Goal: Book appointment/travel/reservation

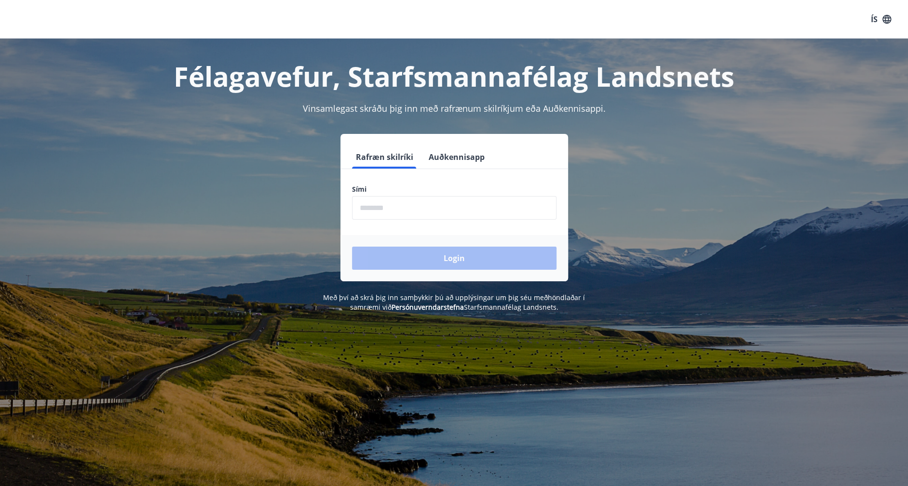
click at [394, 211] on input "phone" at bounding box center [454, 208] width 204 height 24
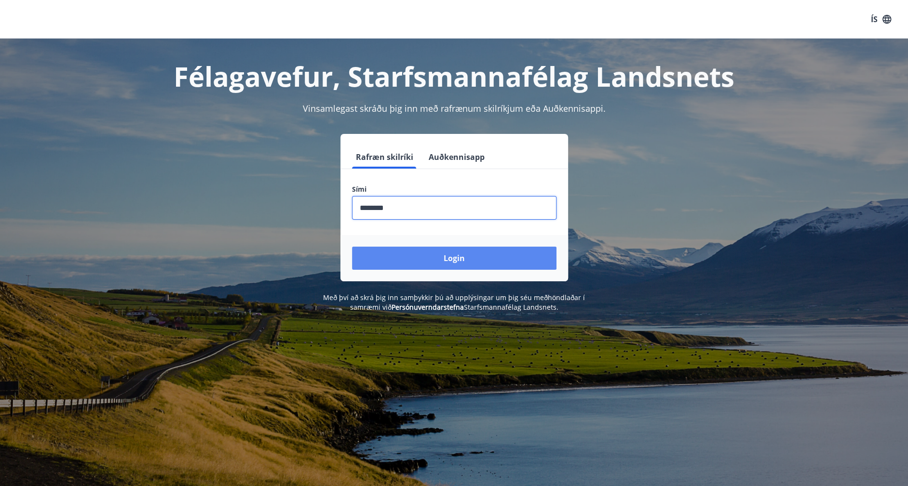
type input "********"
click at [419, 252] on button "Login" at bounding box center [454, 258] width 204 height 23
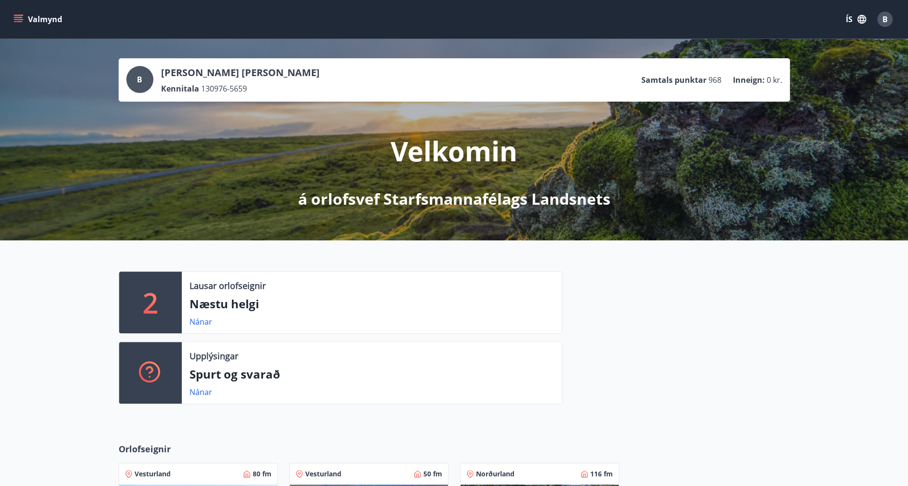
click at [16, 19] on icon "menu" at bounding box center [19, 19] width 11 height 1
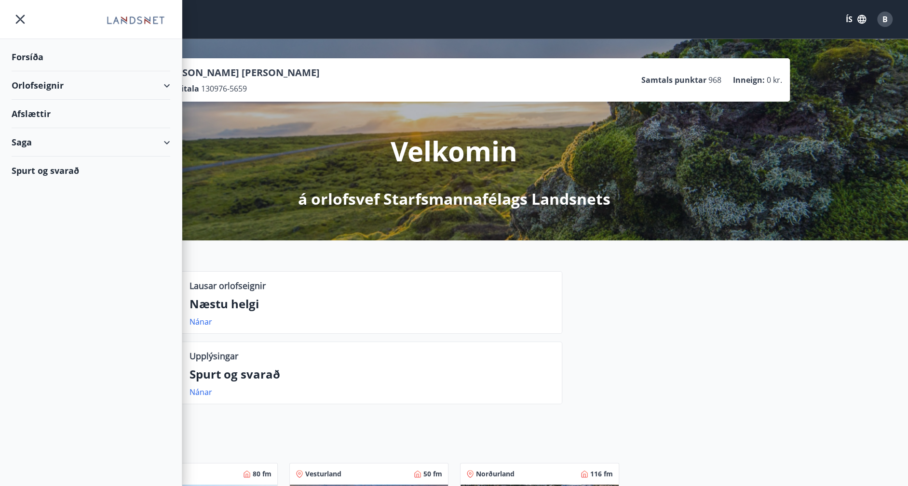
click at [158, 78] on div "Orlofseignir" at bounding box center [91, 85] width 159 height 28
click at [62, 132] on div "Bókunardagatal" at bounding box center [90, 130] width 143 height 20
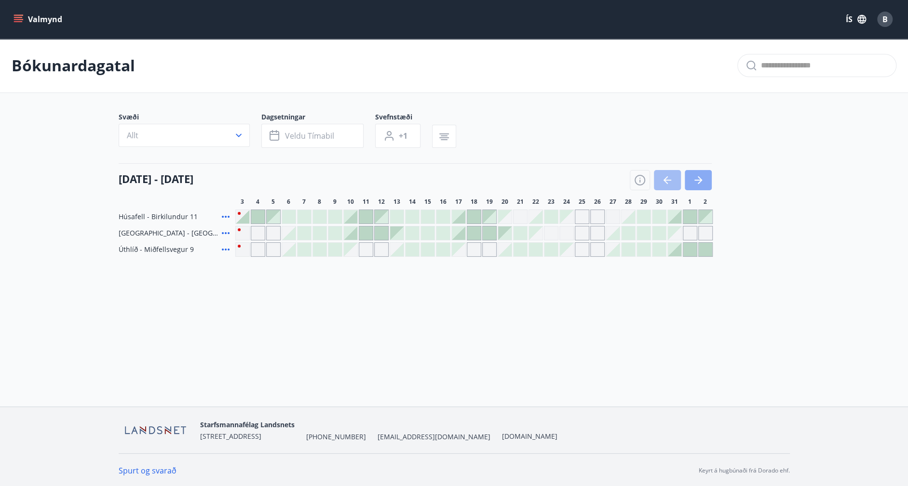
click at [699, 180] on icon "button" at bounding box center [698, 180] width 8 height 1
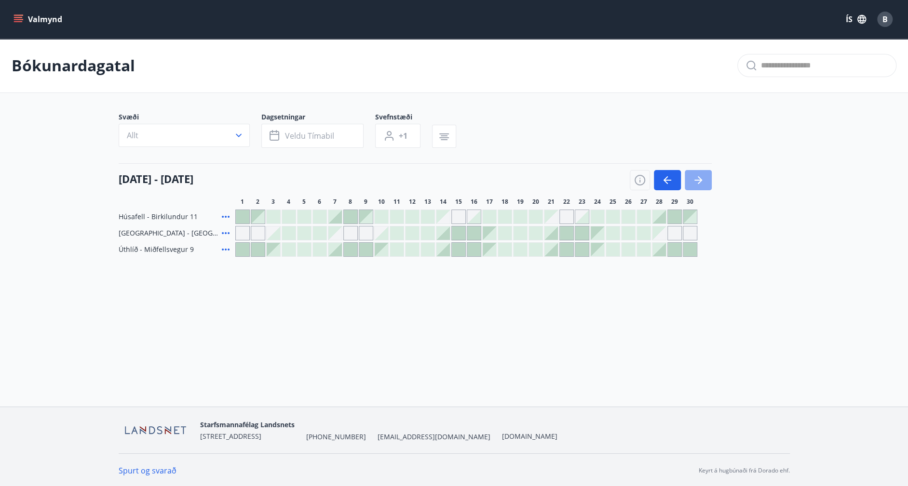
click at [694, 180] on icon "button" at bounding box center [698, 180] width 8 height 1
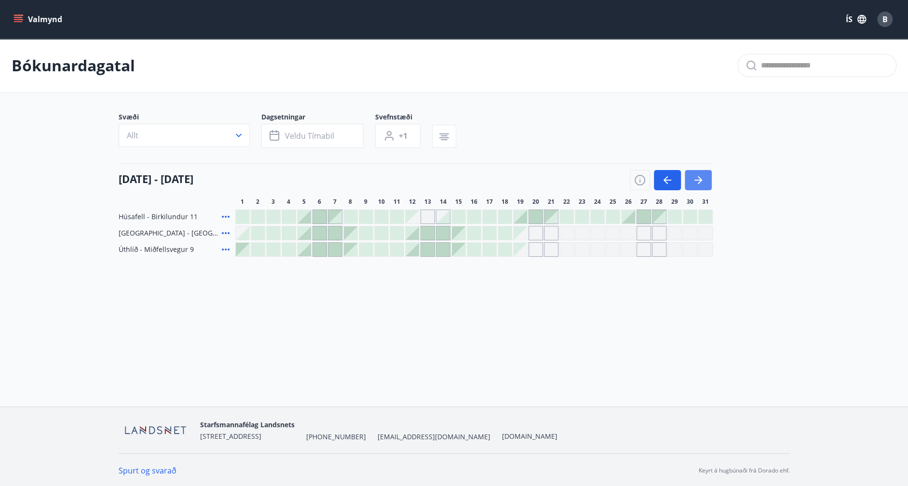
click at [694, 180] on icon "button" at bounding box center [698, 180] width 8 height 1
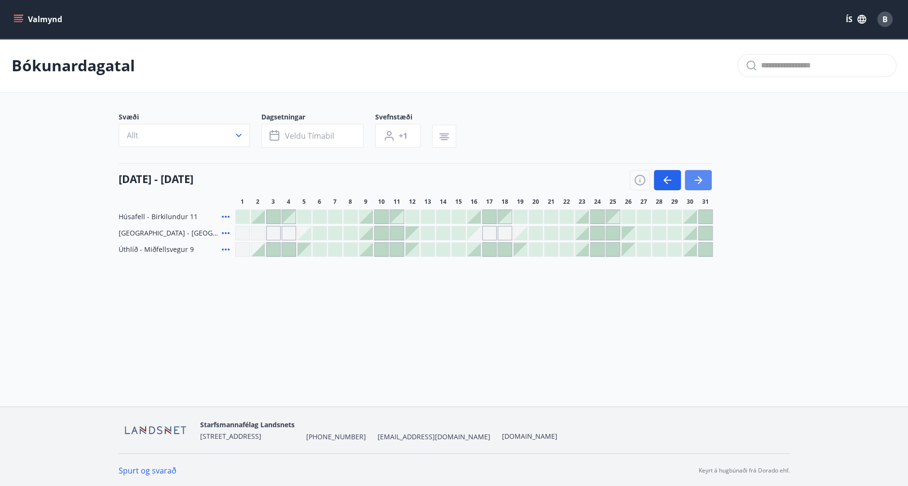
click at [694, 180] on icon "button" at bounding box center [698, 180] width 8 height 1
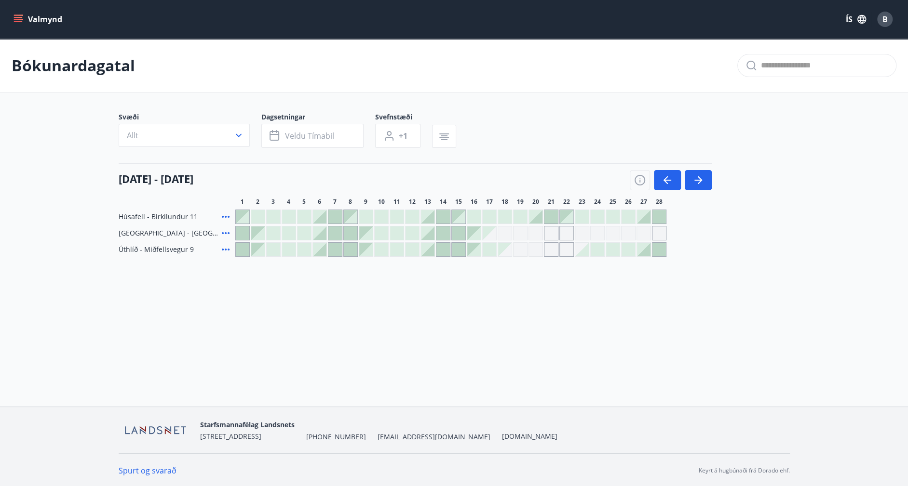
click at [534, 251] on div "Gráir dagar eru ekki bókanlegir" at bounding box center [535, 249] width 14 height 14
click at [515, 294] on div "Bókunardagatal Svæði Allt Dagsetningar Veldu tímabil Svefnstæði +1 01 febrúar -…" at bounding box center [454, 167] width 908 height 257
click at [517, 214] on div at bounding box center [519, 216] width 13 height 13
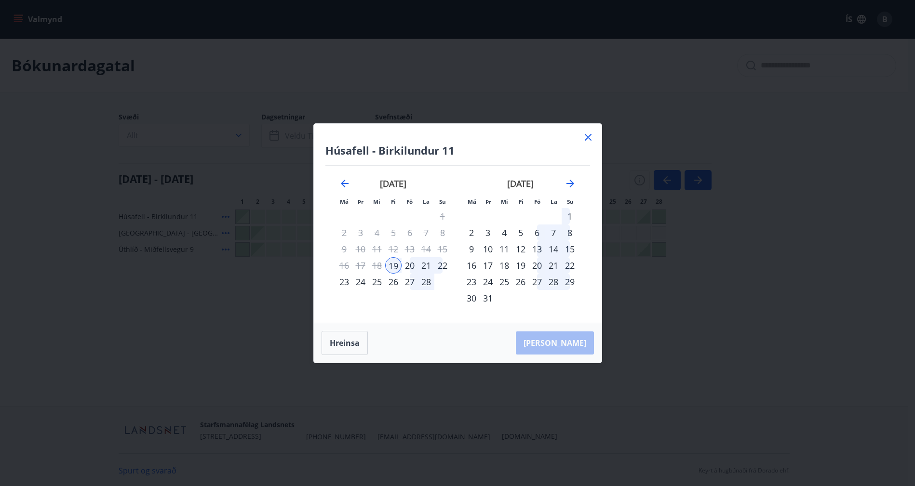
click at [442, 265] on div "22" at bounding box center [442, 265] width 16 height 16
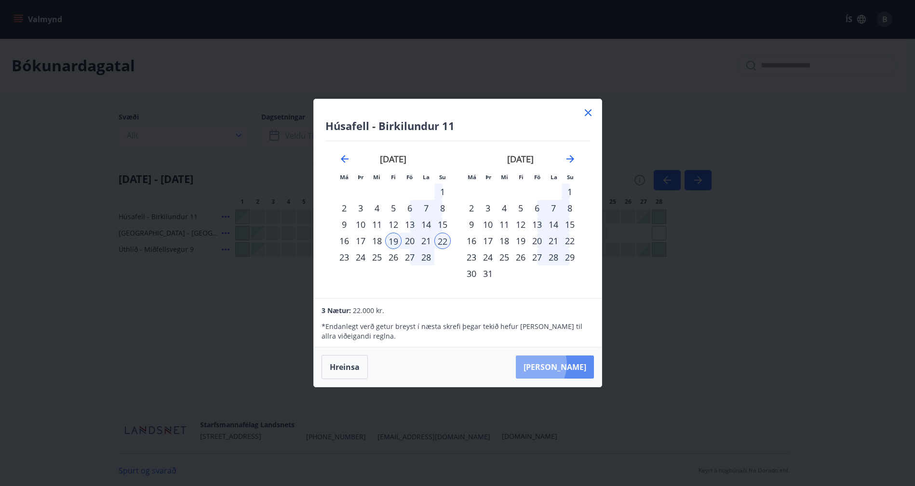
click at [562, 364] on button "Taka Frá" at bounding box center [555, 367] width 78 height 23
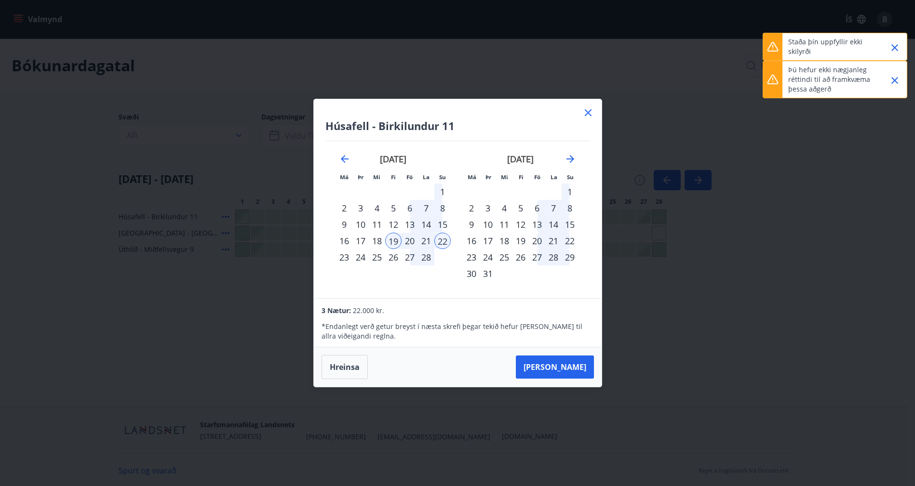
drag, startPoint x: 896, startPoint y: 79, endPoint x: 902, endPoint y: 59, distance: 21.3
click at [896, 77] on icon "Close" at bounding box center [895, 81] width 12 height 12
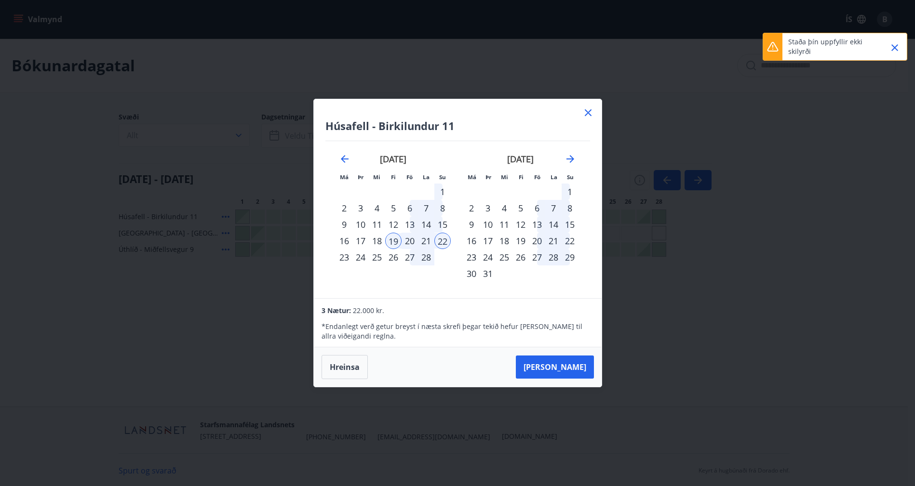
click at [895, 50] on icon "Close" at bounding box center [895, 48] width 12 height 12
click at [587, 111] on icon at bounding box center [588, 113] width 12 height 12
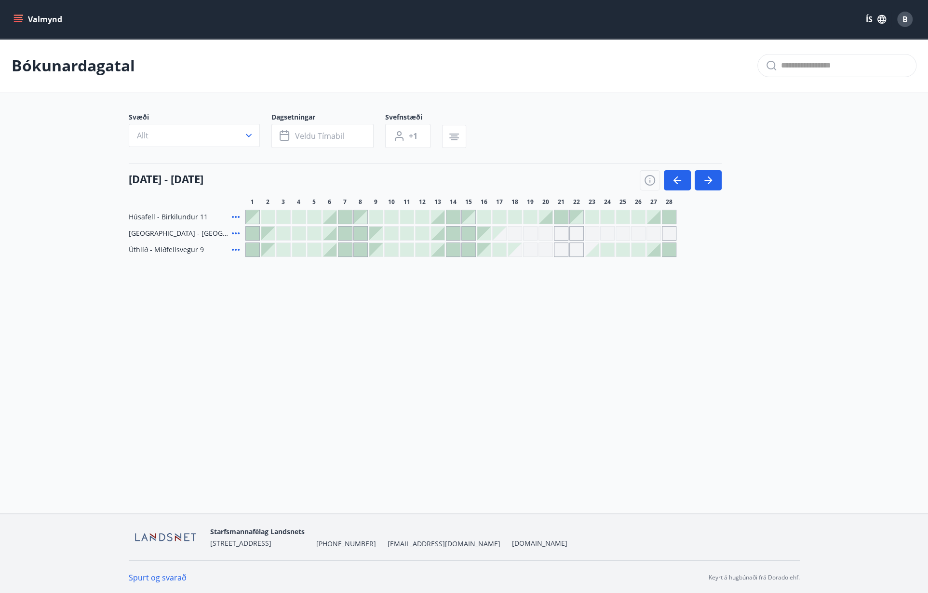
click at [19, 19] on icon "menu" at bounding box center [19, 19] width 11 height 1
click at [576, 67] on div "Bókunardagatal" at bounding box center [464, 66] width 928 height 54
